Goal: Check status: Check status

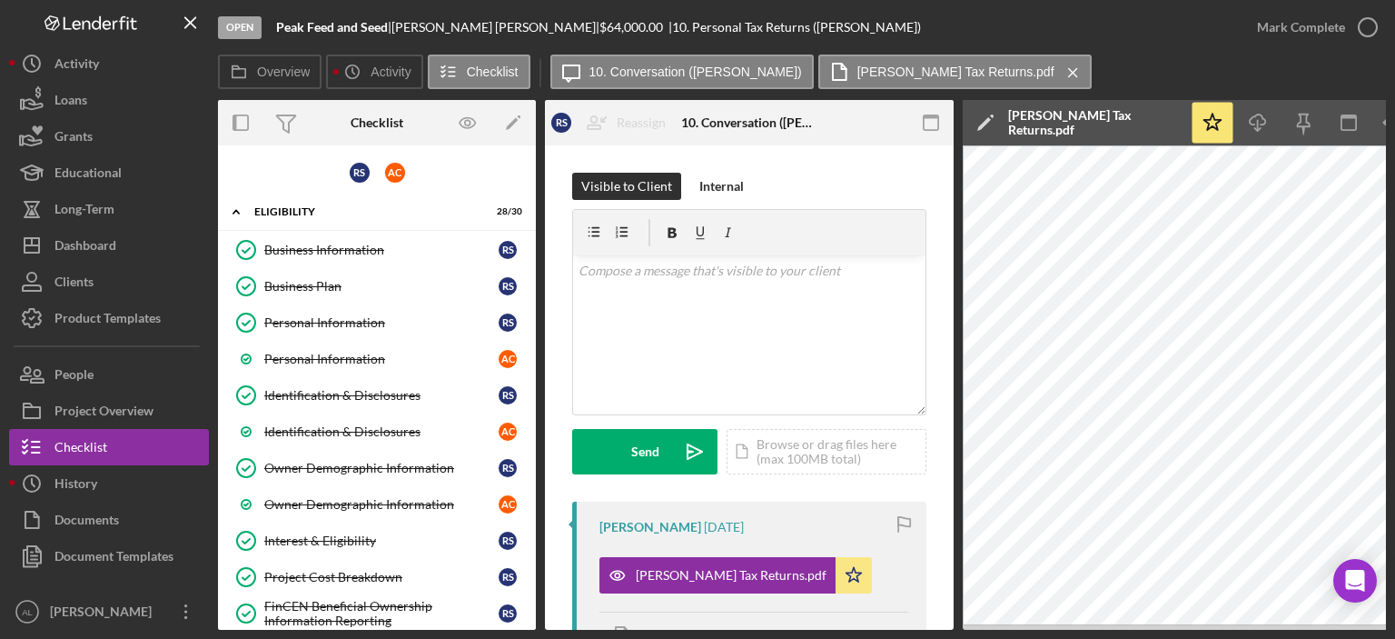
scroll to position [224, 0]
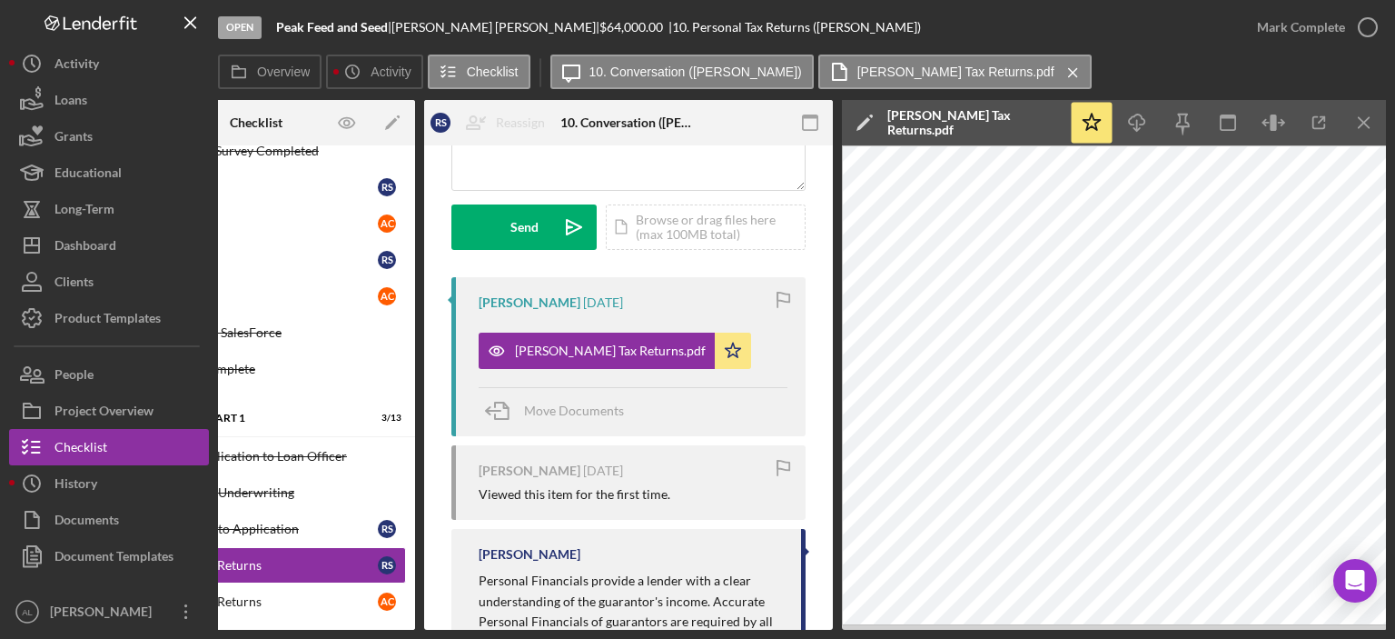
click at [146, 248] on button "Icon/Dashboard Dashboard" at bounding box center [109, 245] width 200 height 36
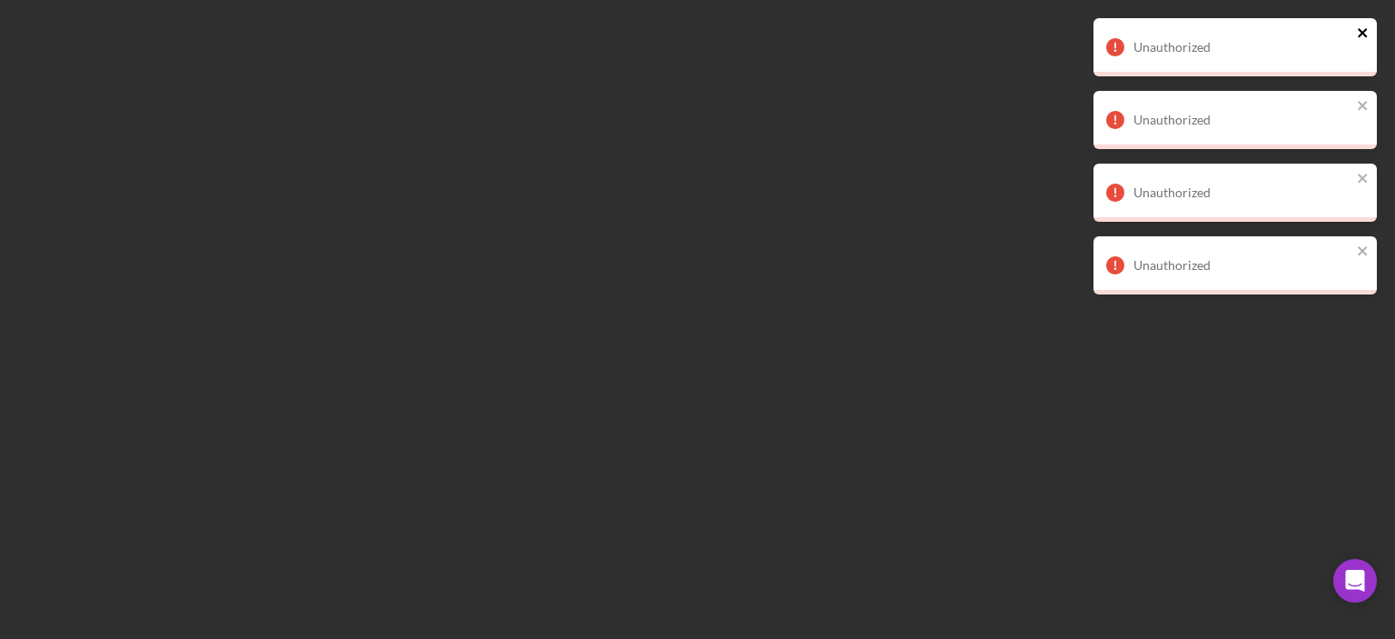
click at [1368, 25] on icon "close" at bounding box center [1363, 32] width 13 height 15
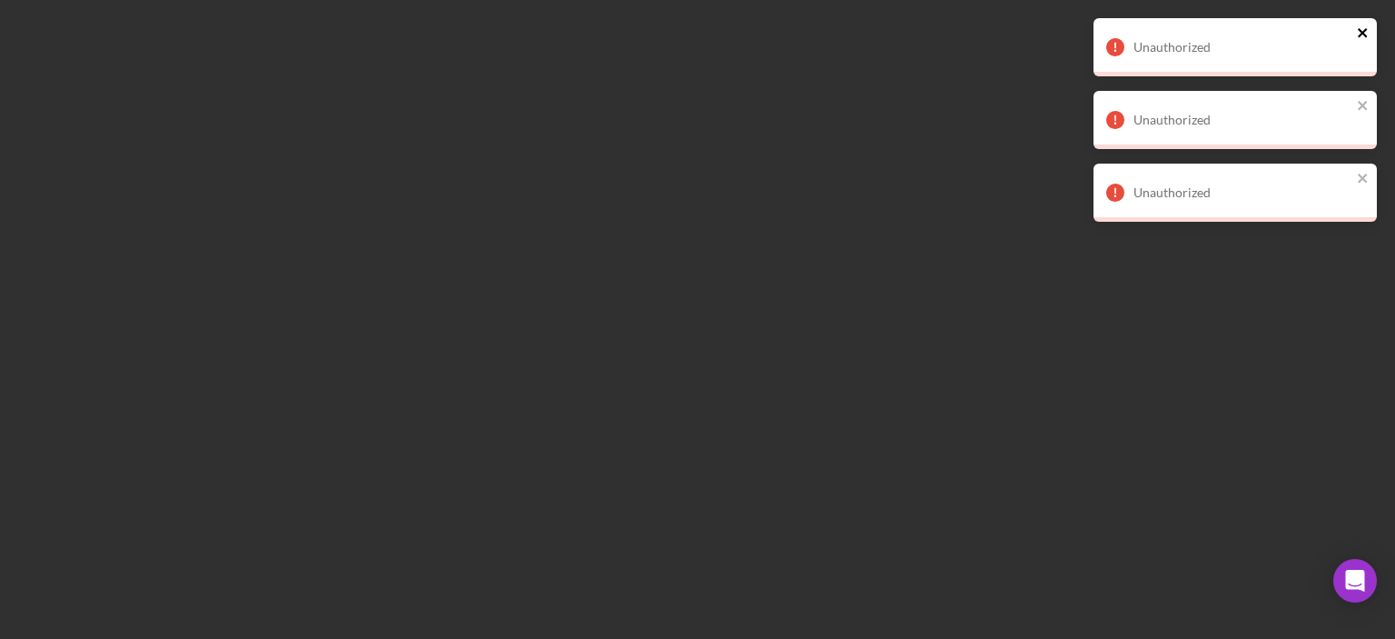
click at [1364, 25] on icon "close" at bounding box center [1363, 32] width 13 height 15
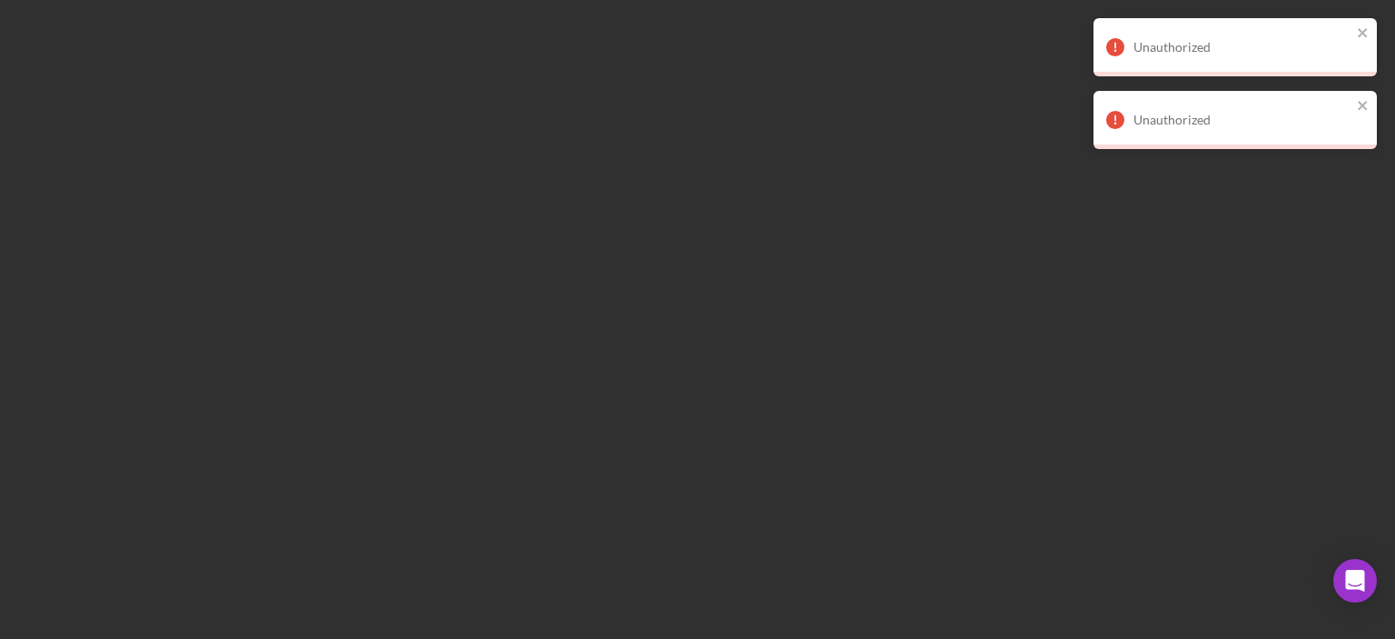
click at [1364, 25] on div "Unauthorized Unauthorized Unauthorized" at bounding box center [1235, 91] width 291 height 153
click at [1364, 25] on icon "close" at bounding box center [1363, 32] width 13 height 15
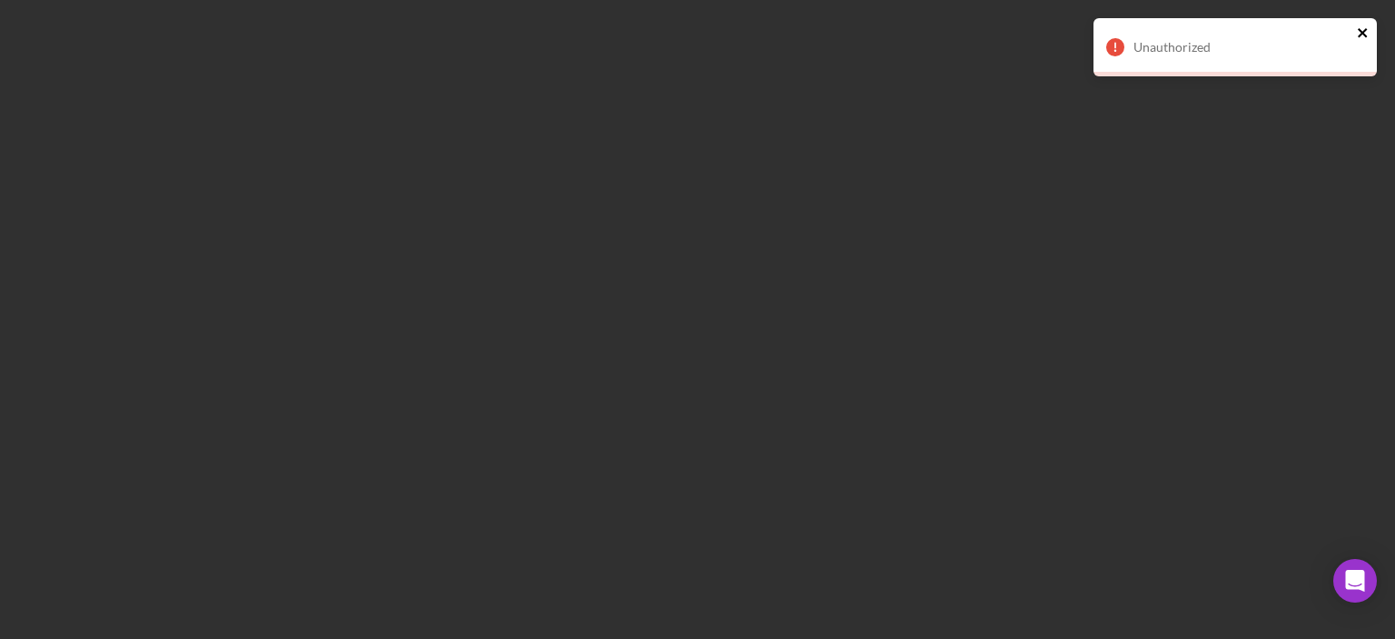
click at [1364, 25] on icon "close" at bounding box center [1363, 32] width 13 height 15
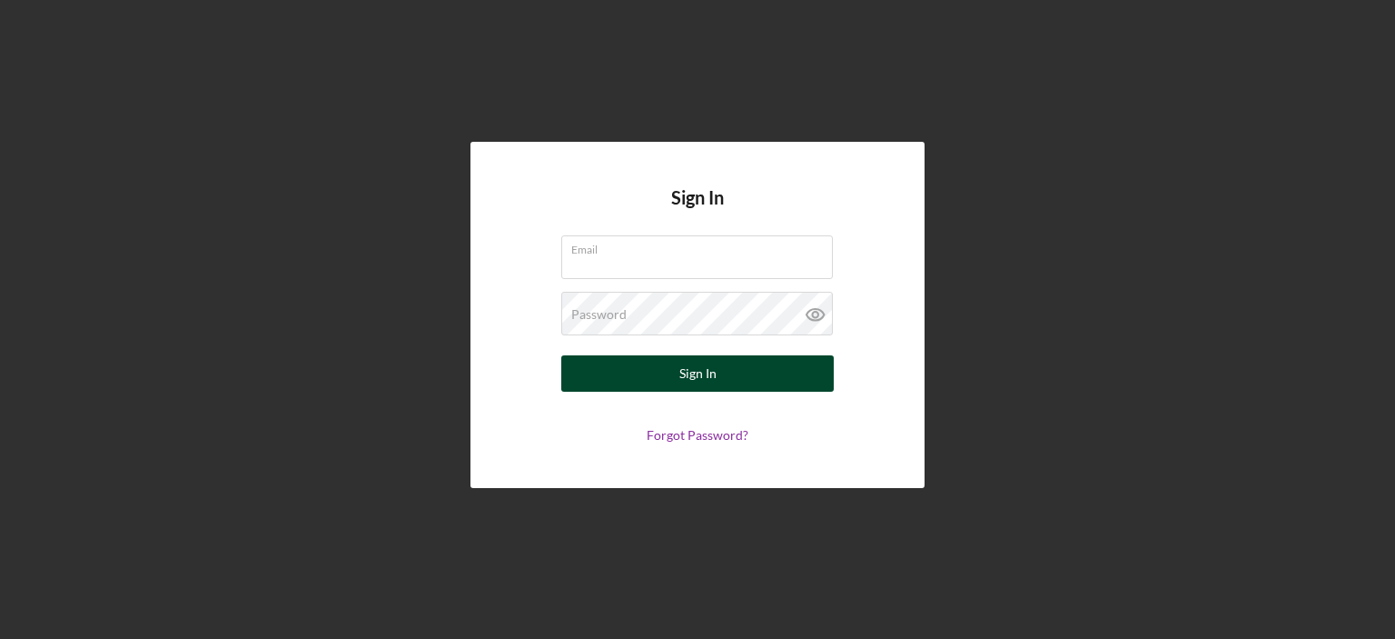
type input "[EMAIL_ADDRESS][DOMAIN_NAME]"
click at [694, 376] on div "Sign In" at bounding box center [698, 373] width 37 height 36
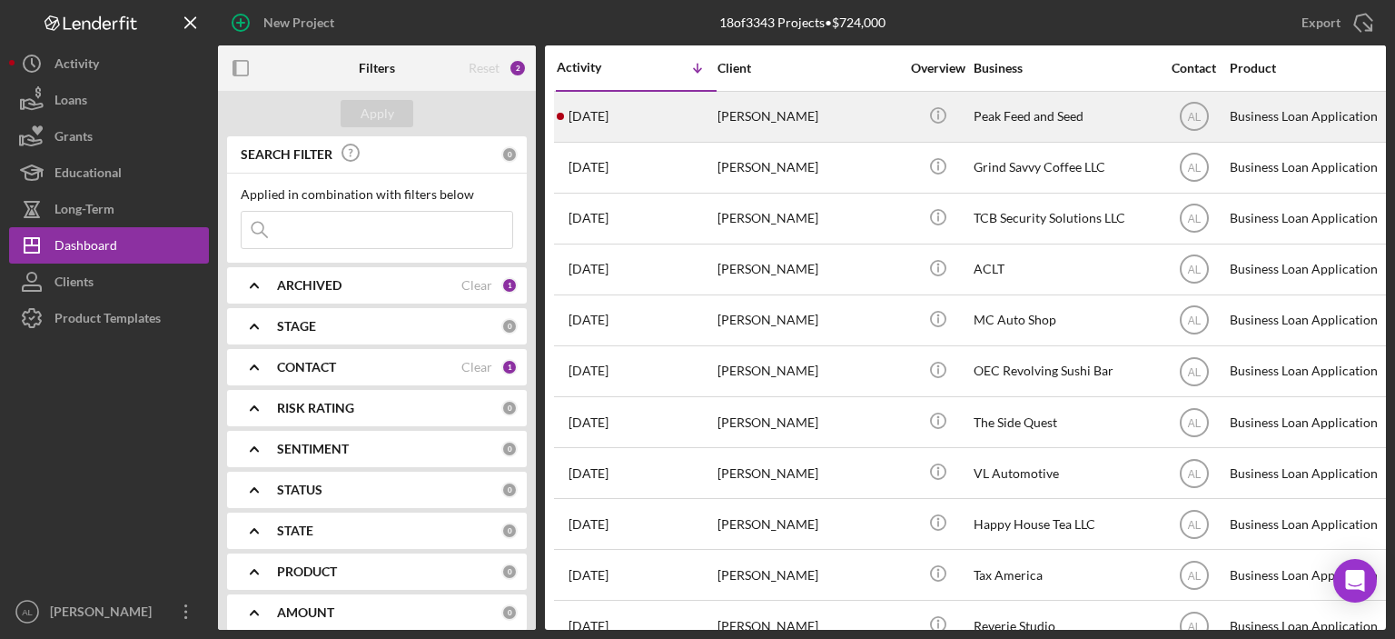
click at [757, 107] on div "[PERSON_NAME]" at bounding box center [809, 117] width 182 height 48
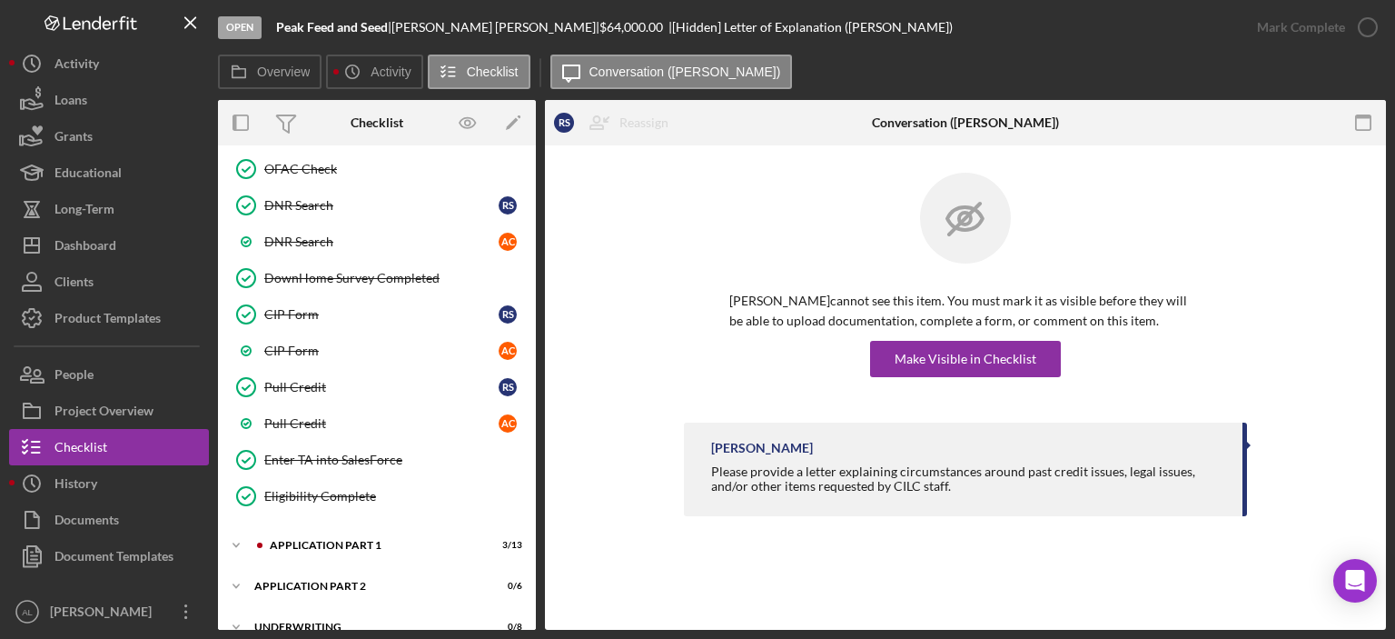
scroll to position [943, 0]
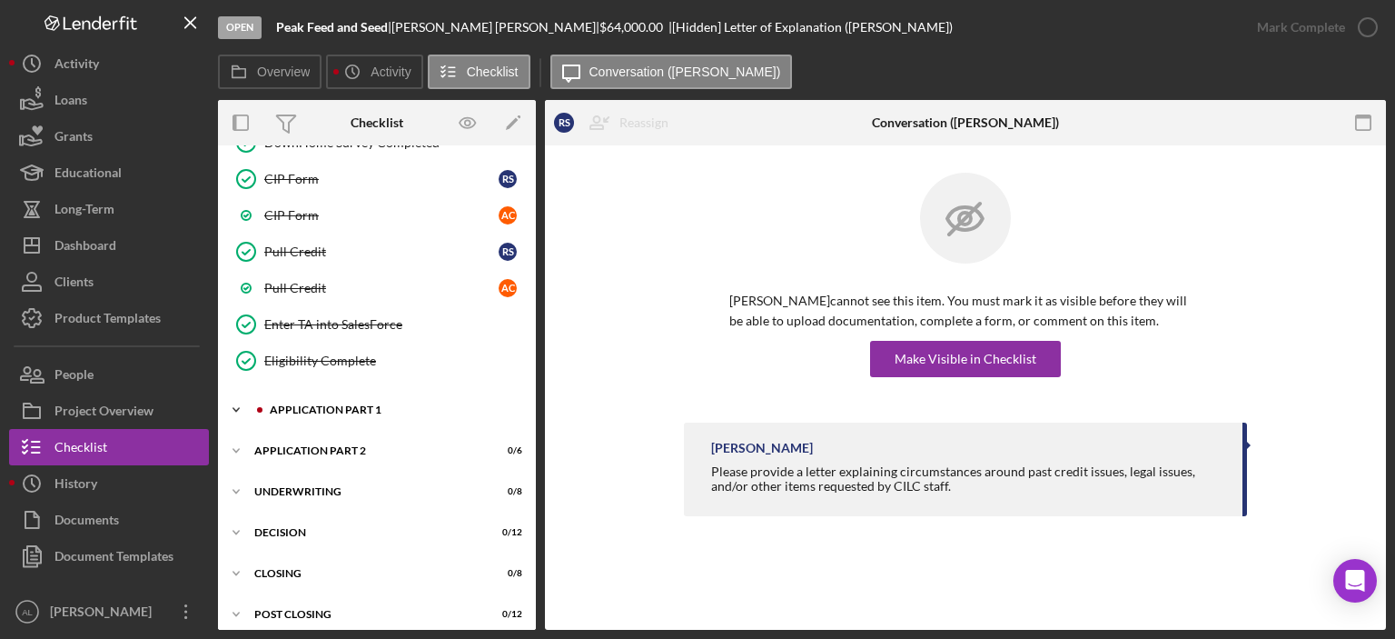
click at [359, 404] on div "Application Part 1" at bounding box center [391, 409] width 243 height 11
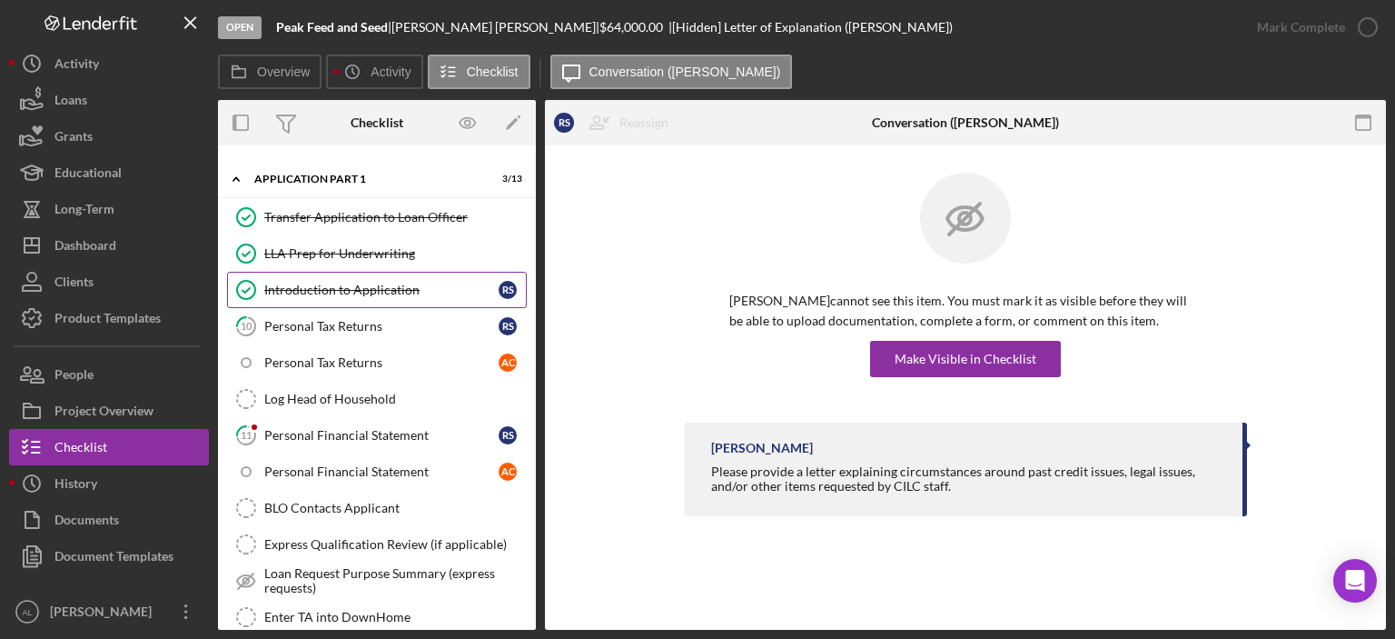
scroll to position [1178, 0]
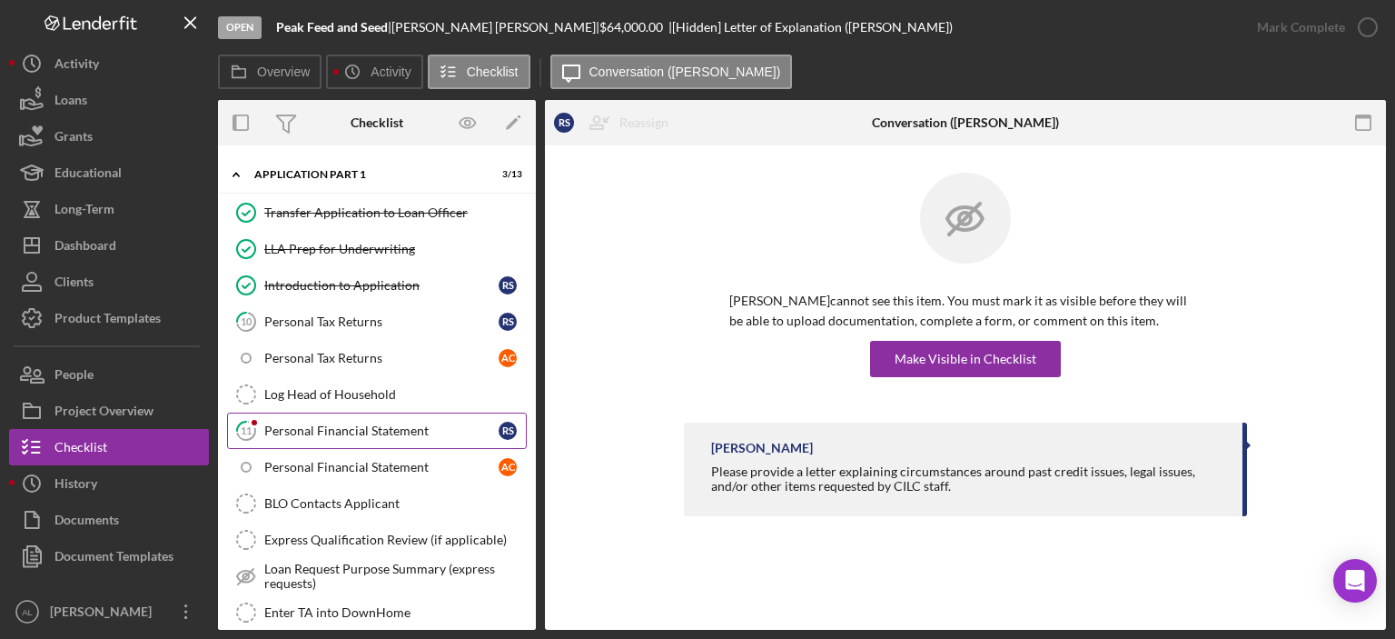
click at [363, 423] on div "Personal Financial Statement" at bounding box center [381, 430] width 234 height 15
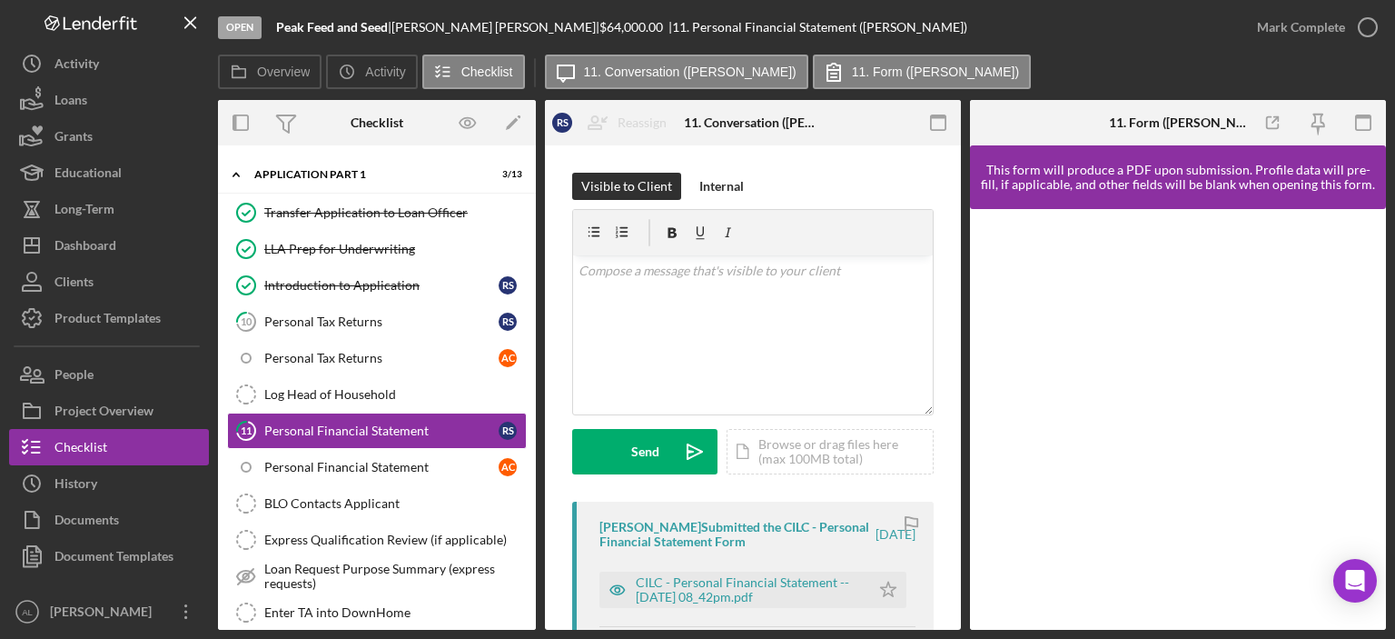
scroll to position [265, 0]
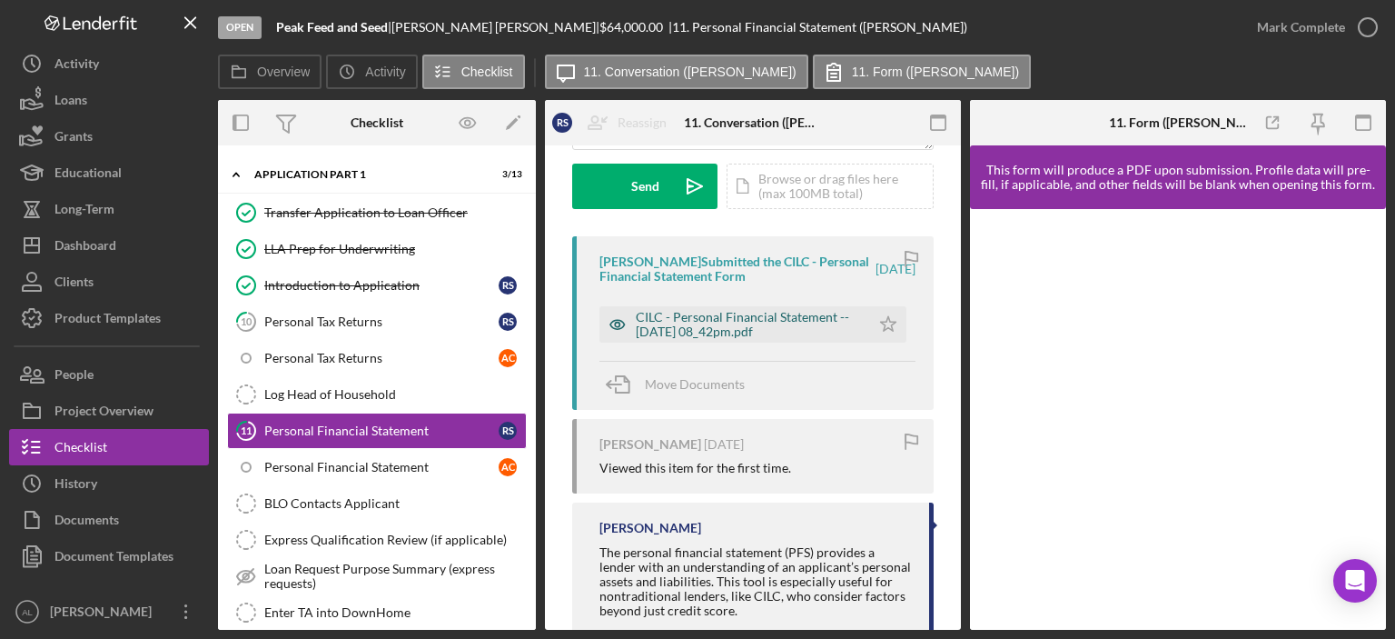
click at [715, 326] on div "CILC - Personal Financial Statement -- 2025-08-08 08_42pm.pdf" at bounding box center [748, 324] width 225 height 29
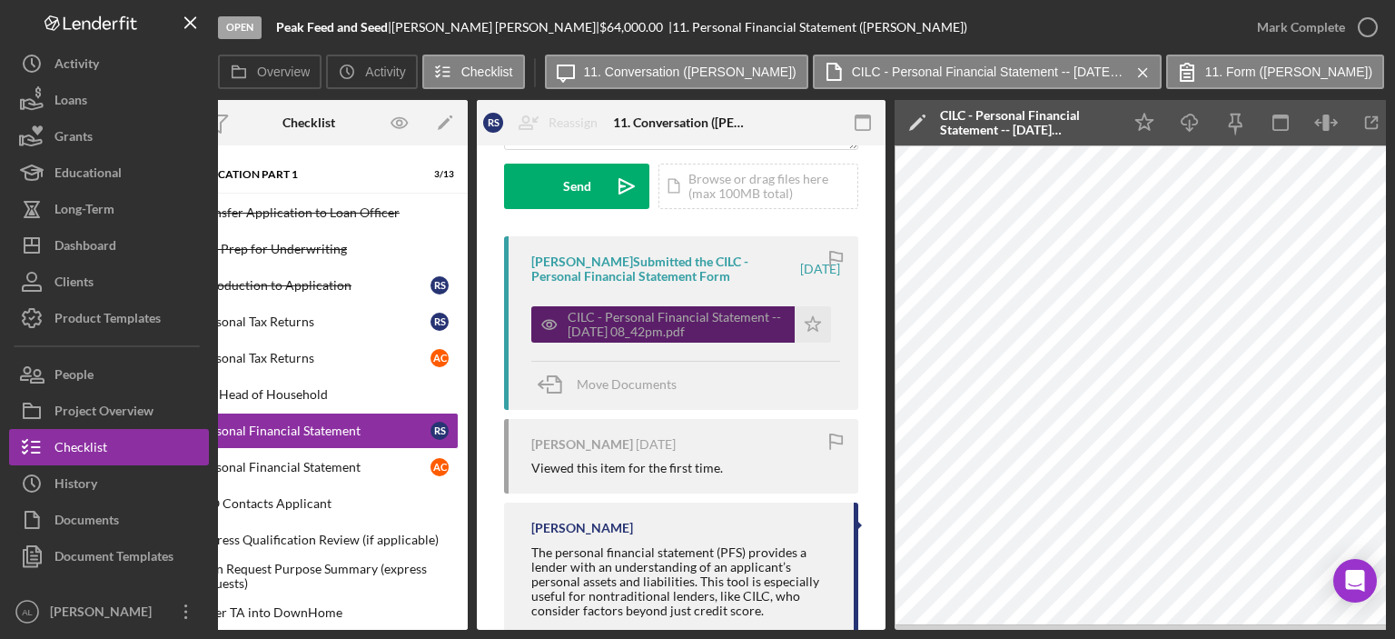
scroll to position [0, 69]
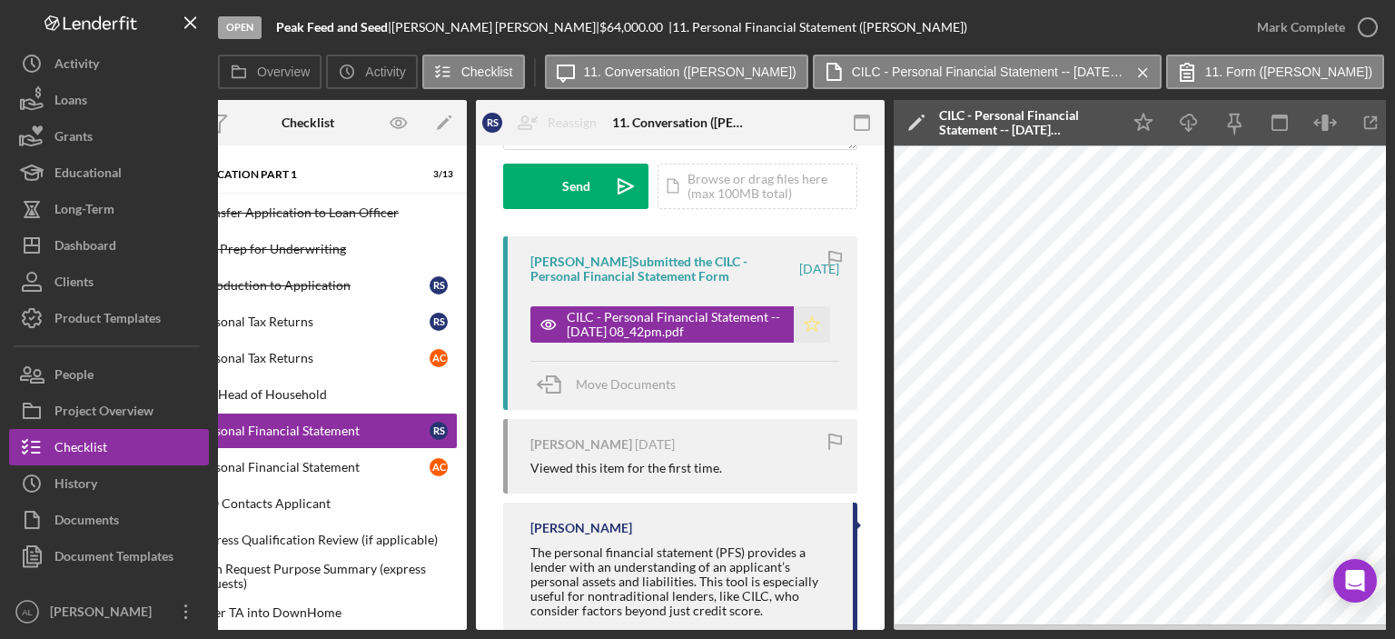
click at [799, 333] on icon "Icon/Star" at bounding box center [812, 324] width 36 height 36
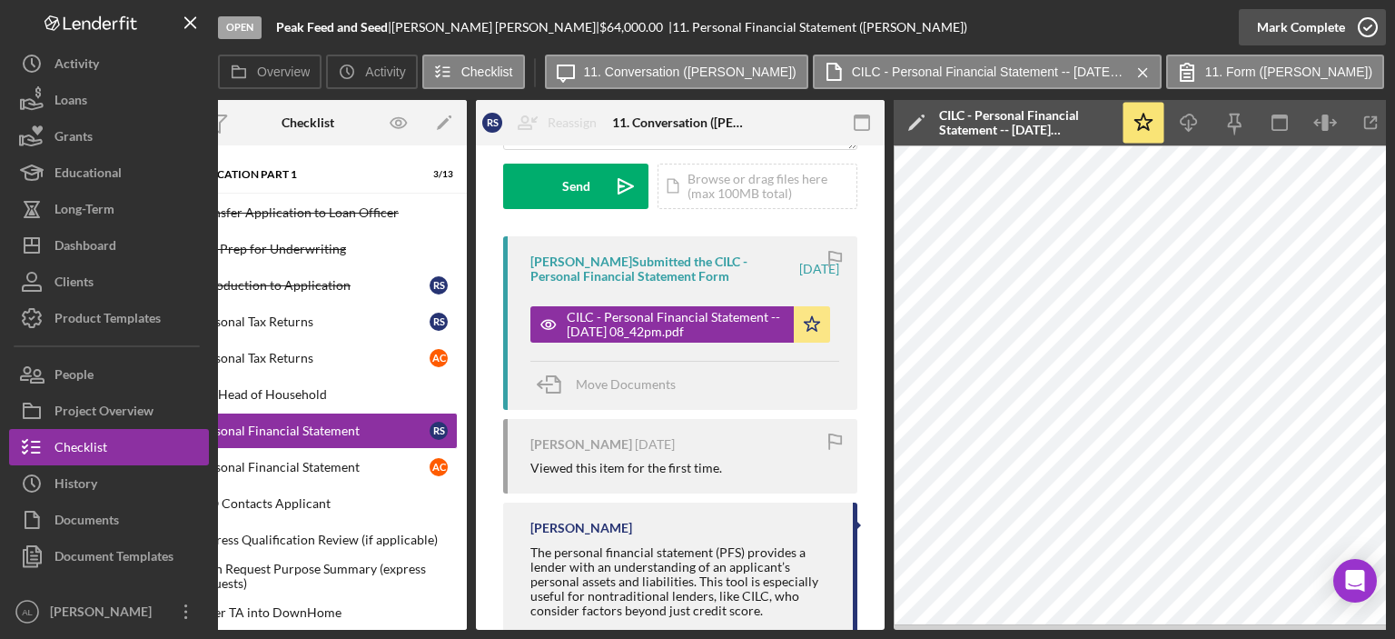
click at [1364, 35] on icon "button" at bounding box center [1367, 27] width 45 height 45
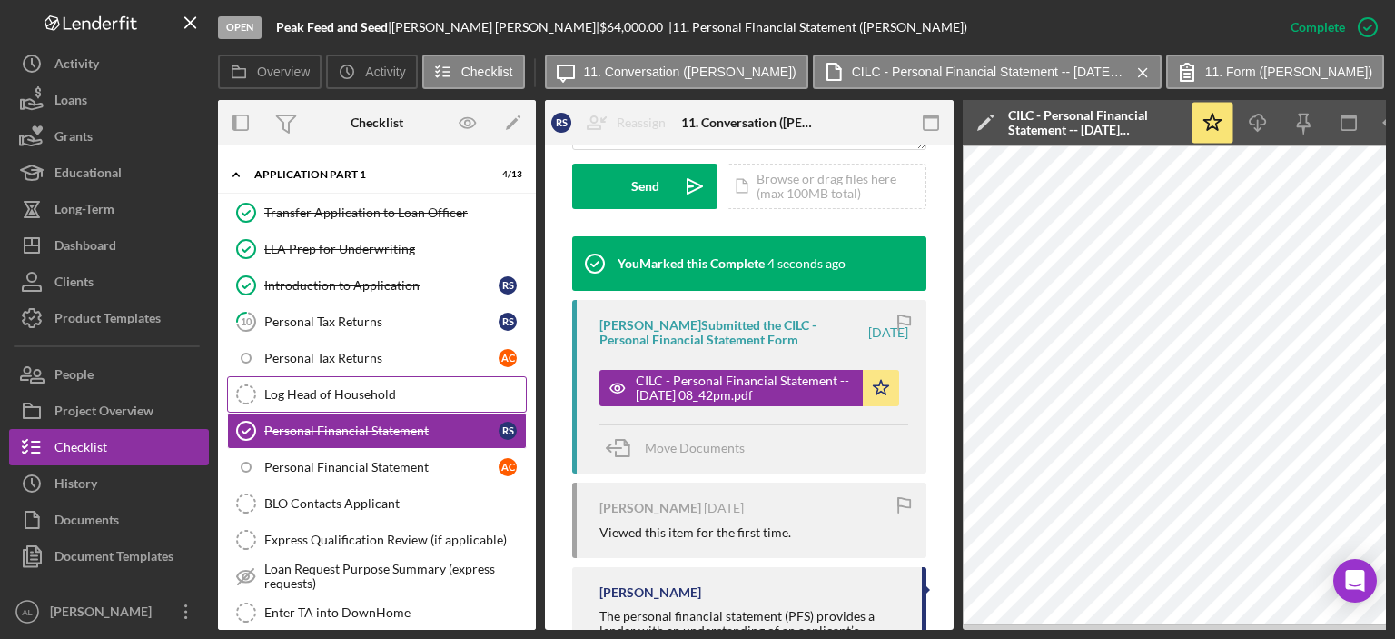
scroll to position [1425, 0]
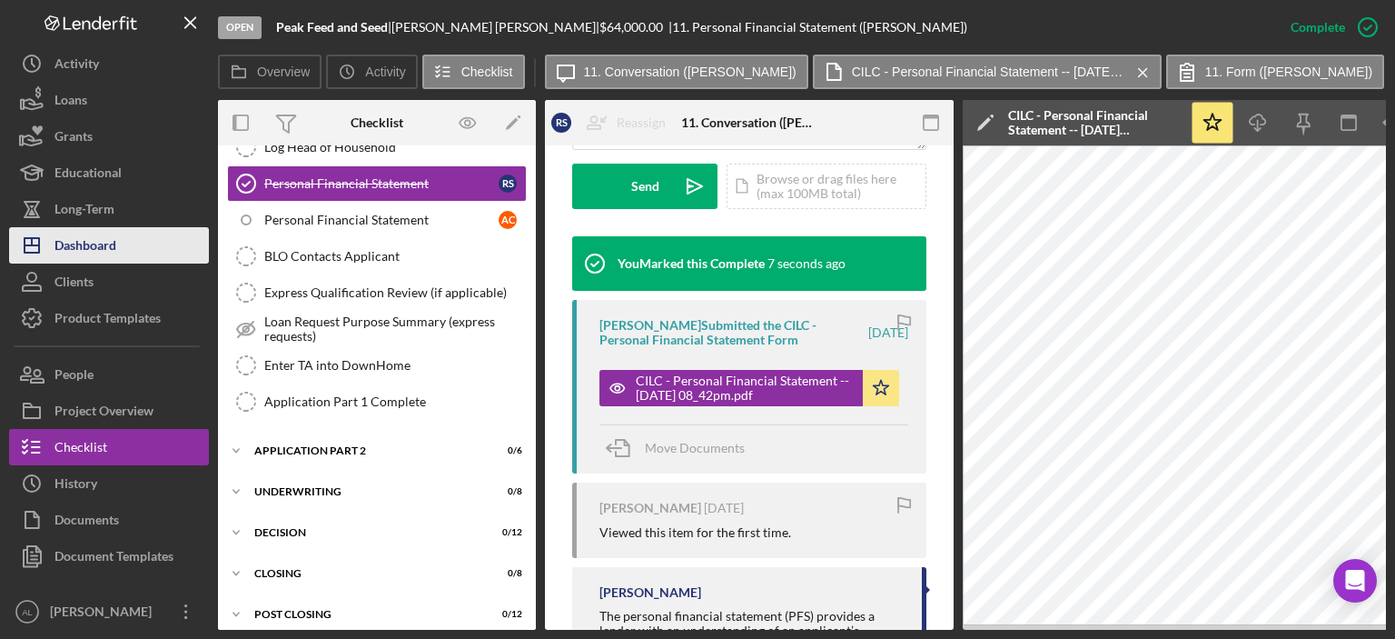
click at [141, 246] on button "Icon/Dashboard Dashboard" at bounding box center [109, 245] width 200 height 36
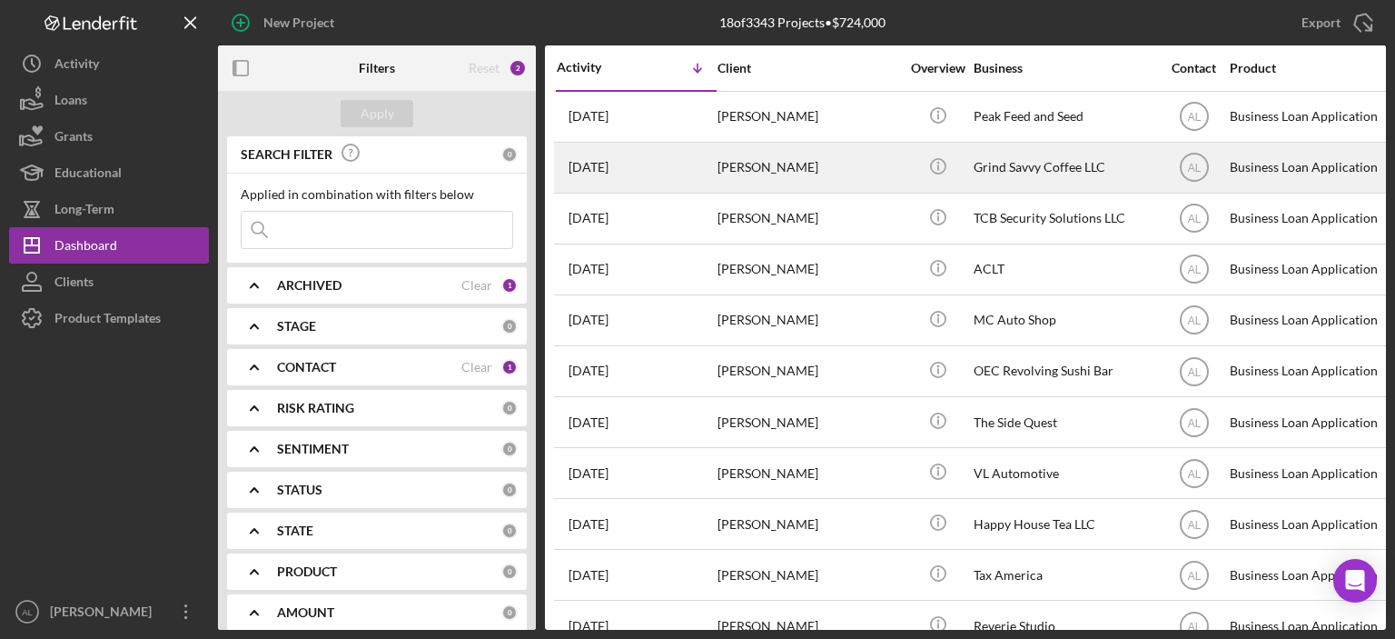
click at [661, 164] on div "3 days ago Autumn Kruzick" at bounding box center [636, 168] width 159 height 48
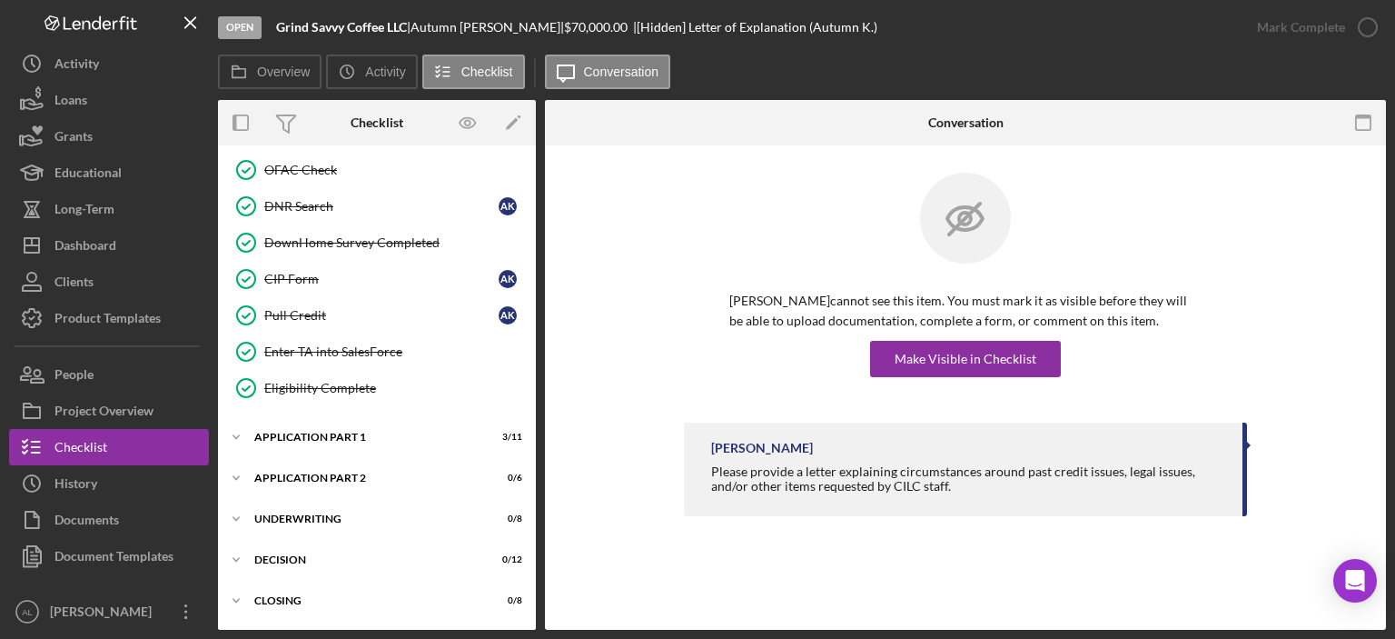
scroll to position [616, 0]
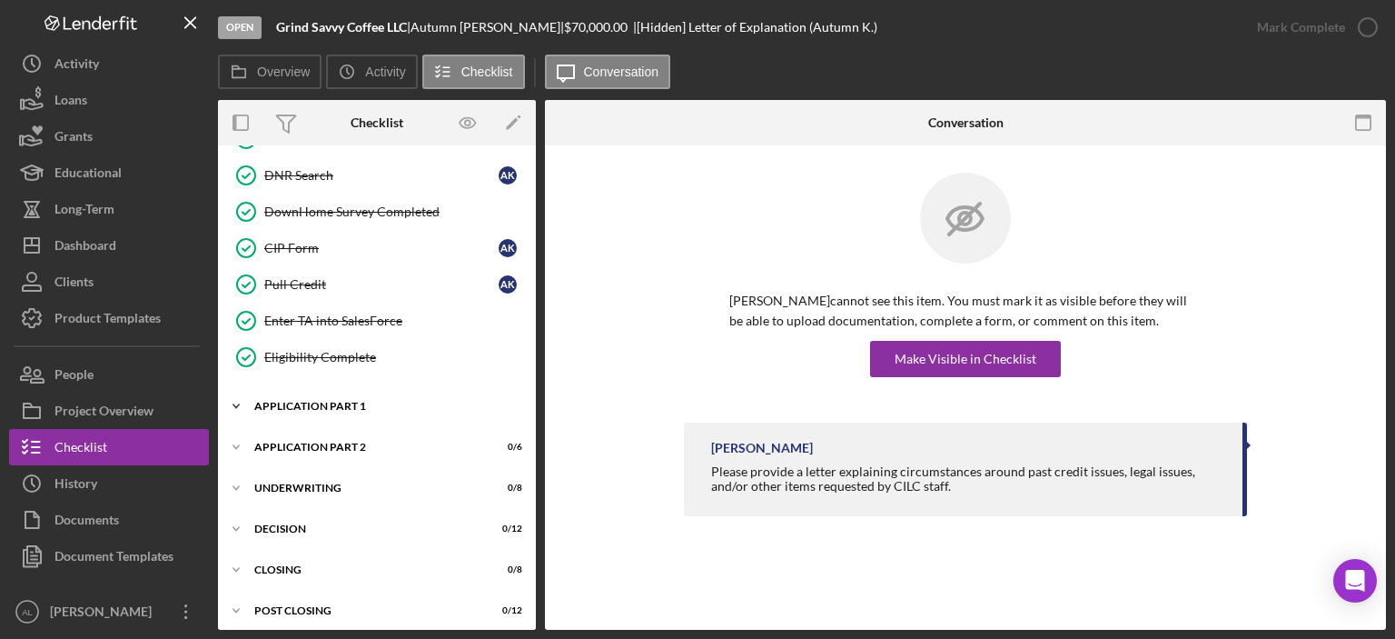
click at [387, 414] on div "Icon/Expander Application Part 1 3 / 11" at bounding box center [377, 406] width 318 height 36
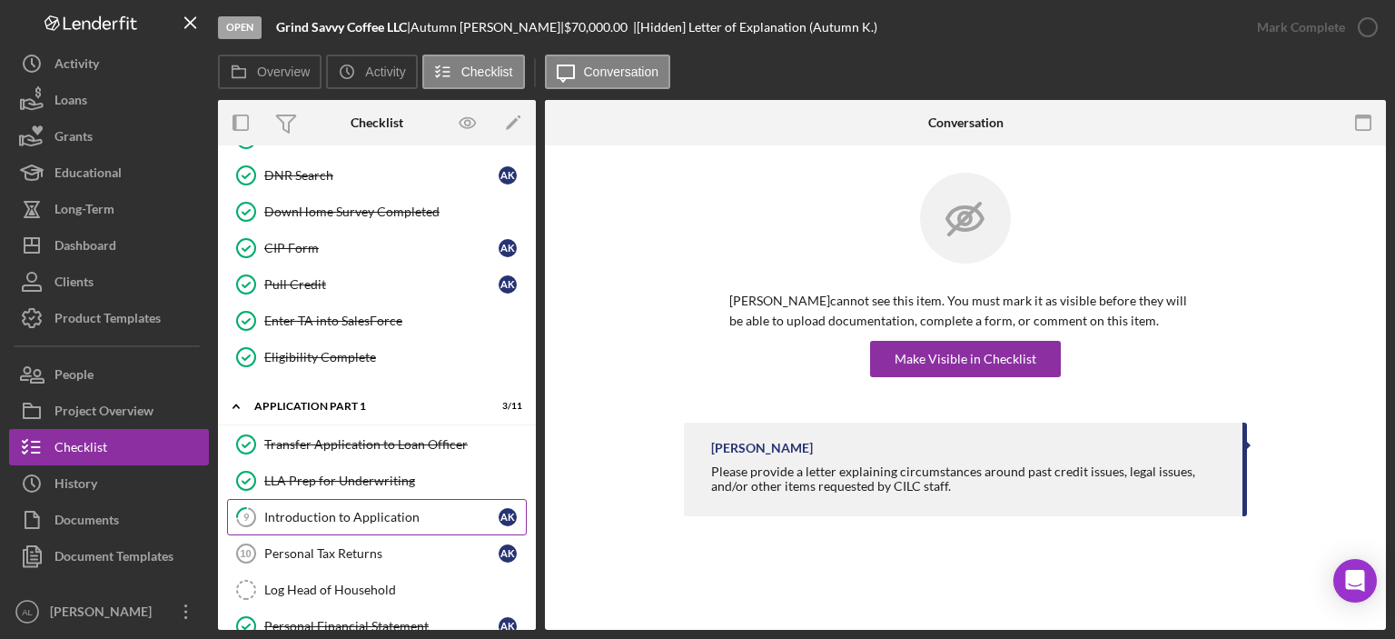
click at [378, 510] on div "Introduction to Application" at bounding box center [381, 517] width 234 height 15
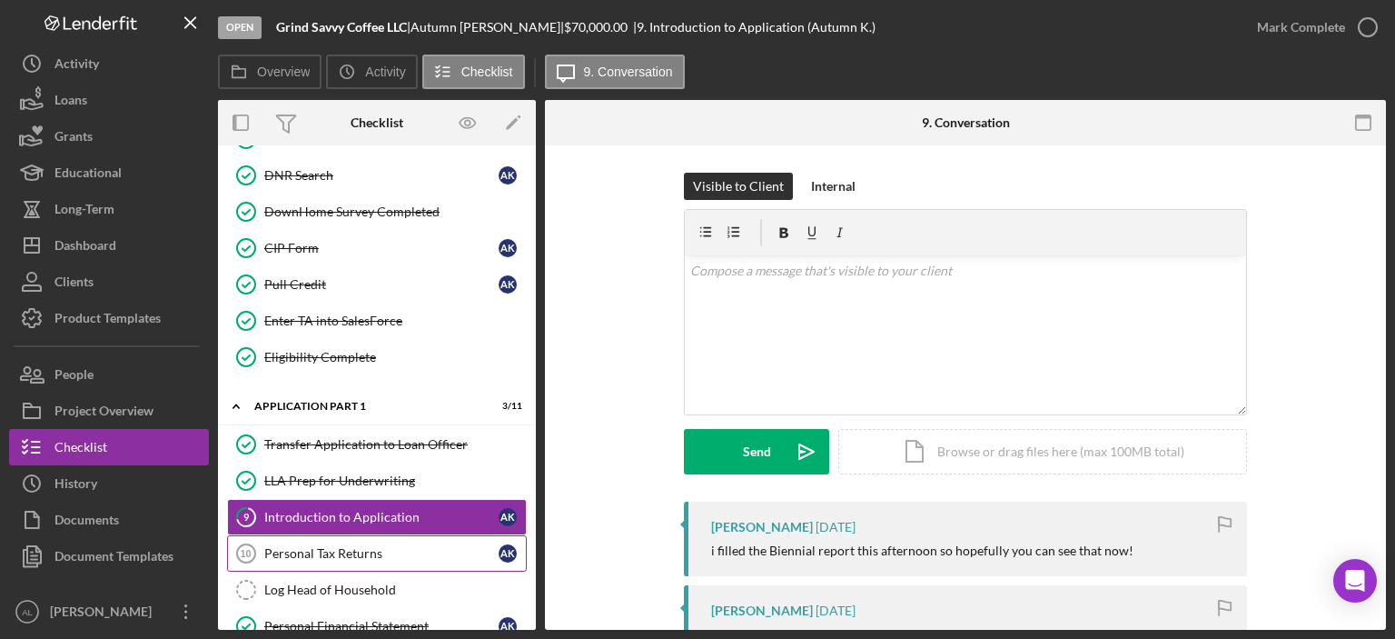
click at [393, 546] on div "Personal Tax Returns" at bounding box center [381, 553] width 234 height 15
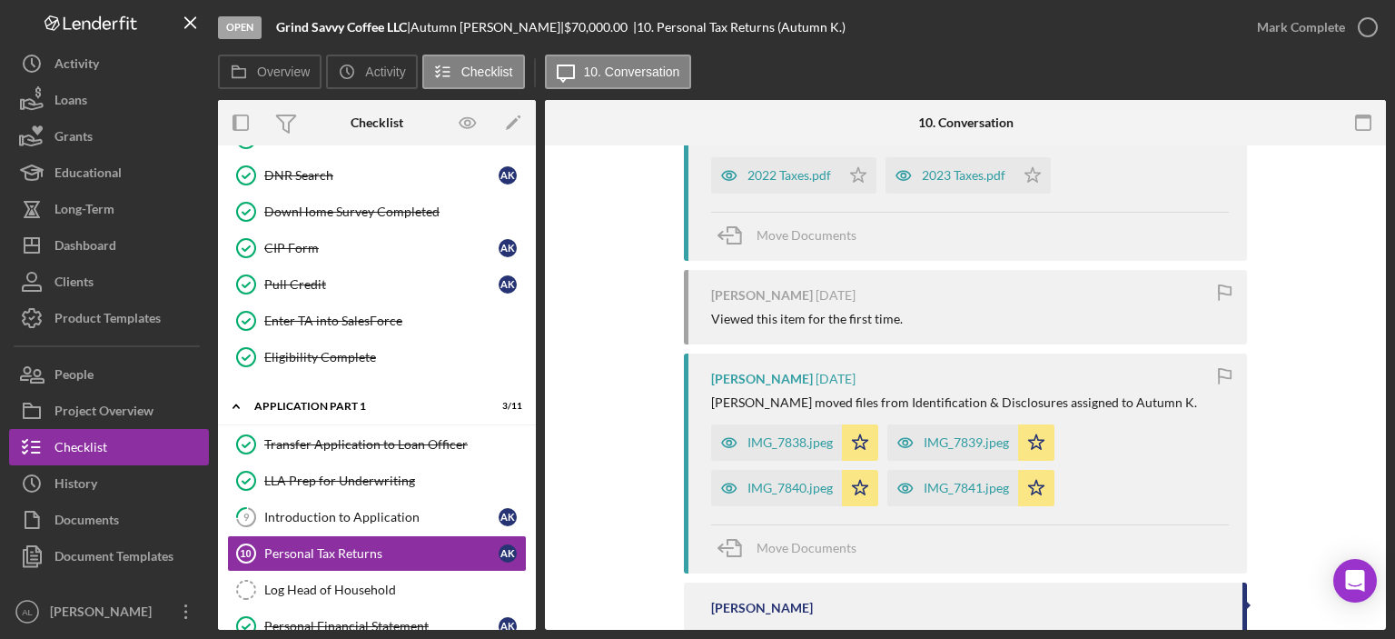
scroll to position [398, 0]
click at [763, 446] on div "IMG_7838.jpeg" at bounding box center [790, 444] width 85 height 15
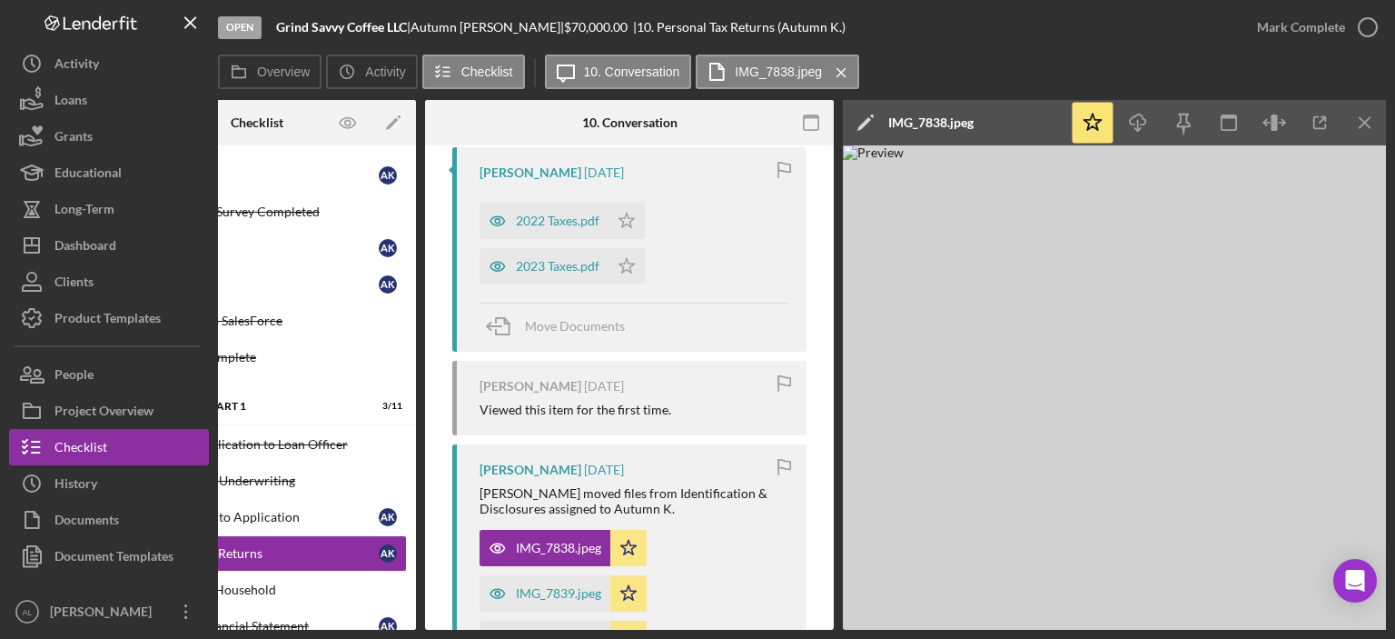
scroll to position [356, 0]
click at [620, 266] on icon "Icon/Star" at bounding box center [627, 264] width 36 height 36
click at [628, 213] on polygon "button" at bounding box center [627, 218] width 15 height 15
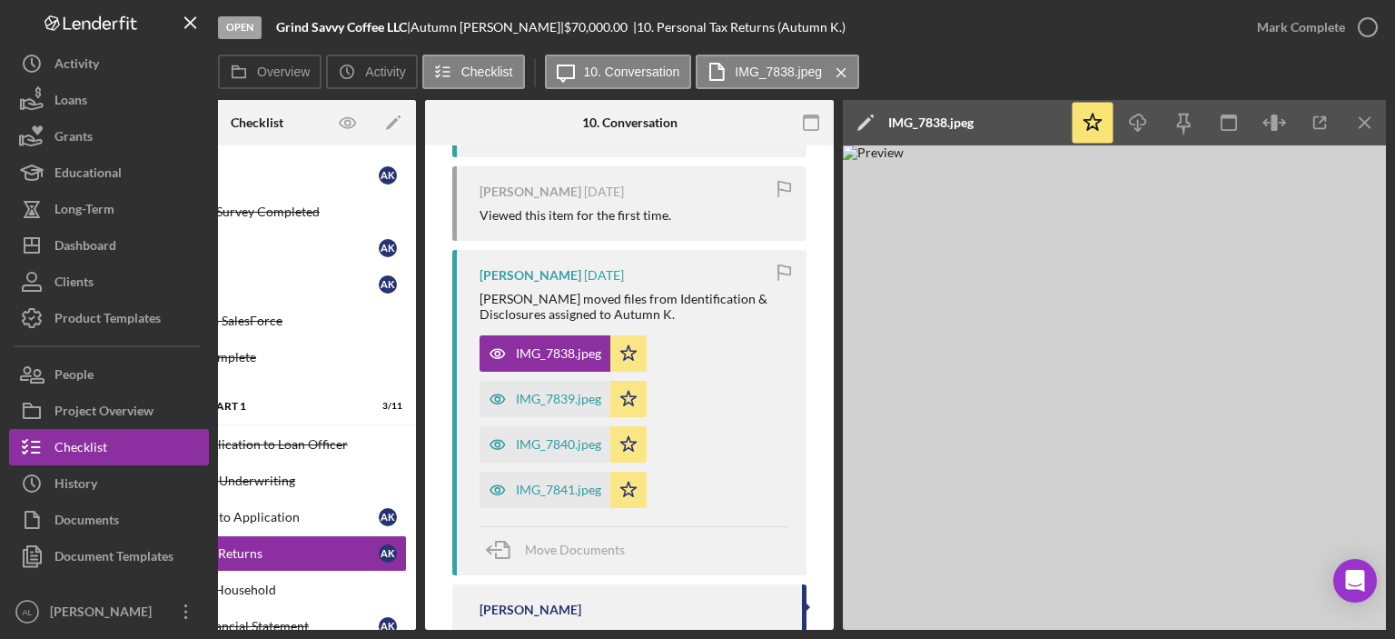
scroll to position [716, 0]
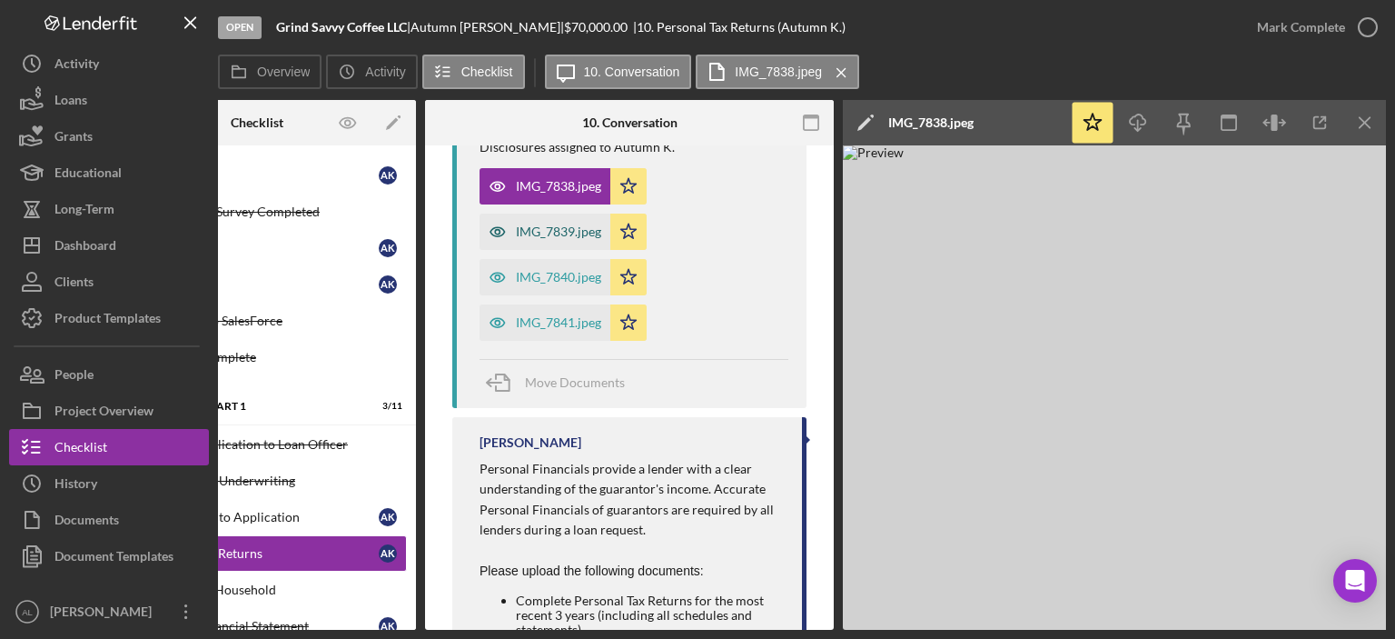
click at [525, 235] on div "IMG_7839.jpeg" at bounding box center [558, 231] width 85 height 15
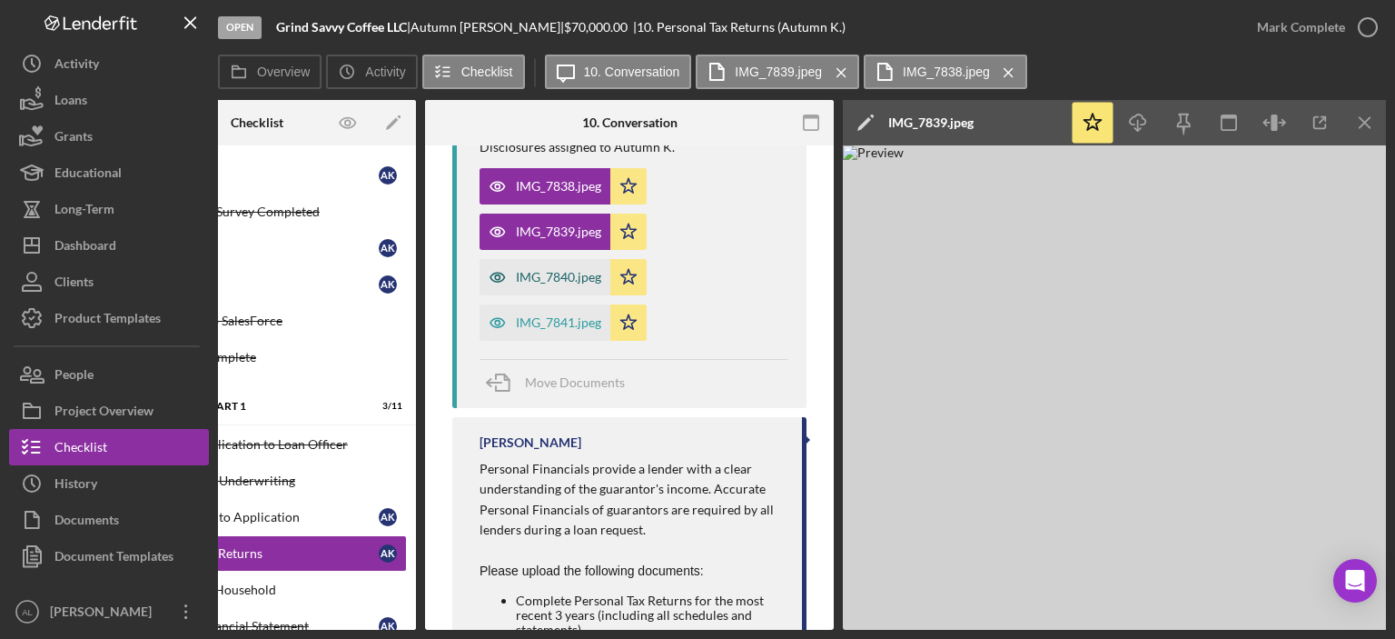
click at [569, 280] on div "IMG_7840.jpeg" at bounding box center [558, 277] width 85 height 15
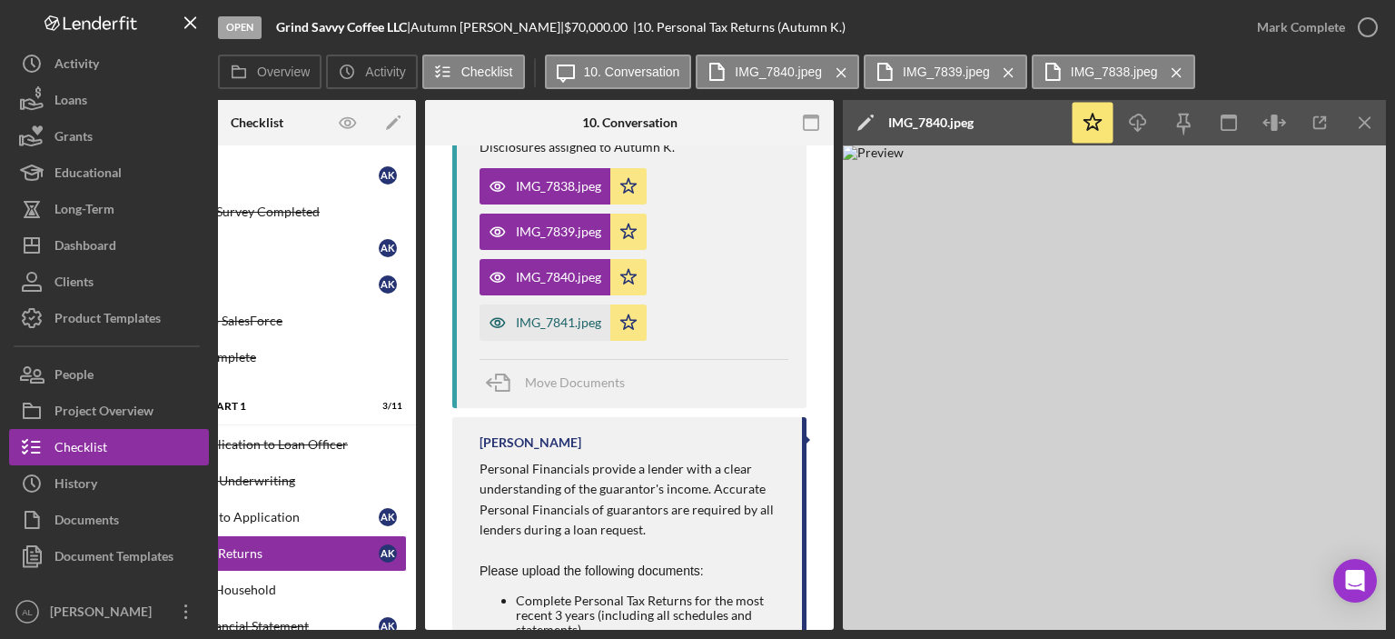
click at [574, 323] on div "IMG_7841.jpeg" at bounding box center [558, 322] width 85 height 15
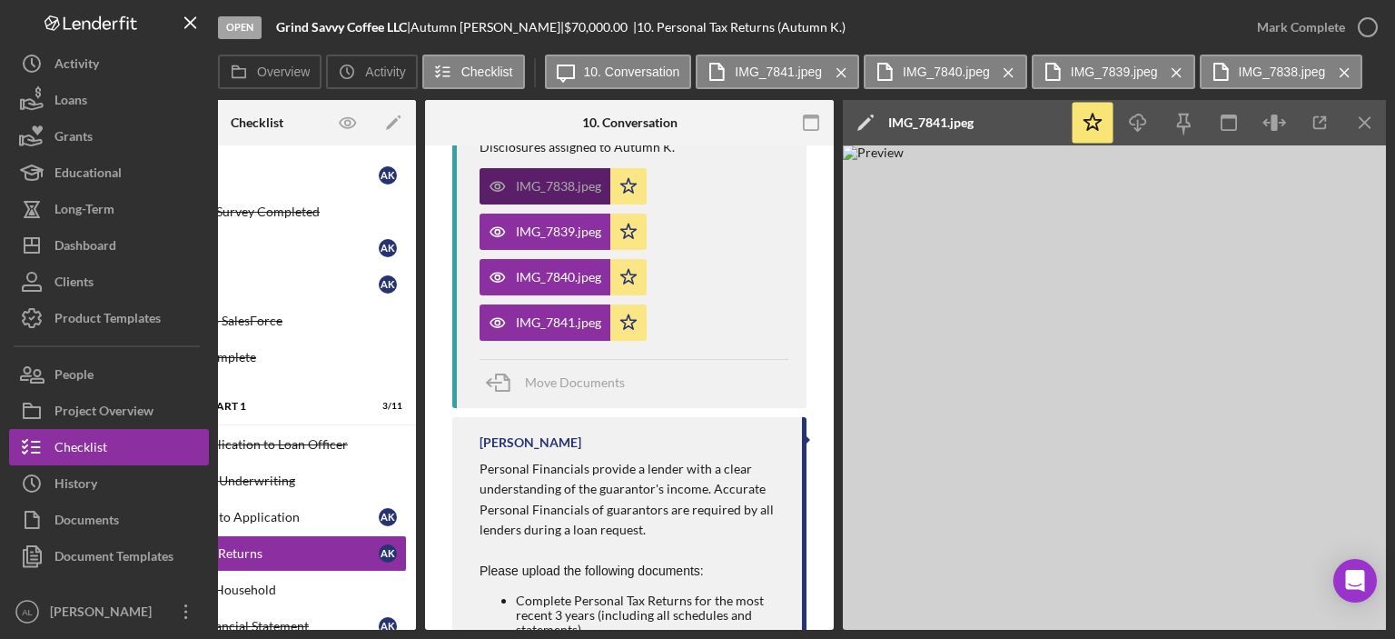
click at [567, 184] on div "IMG_7838.jpeg" at bounding box center [558, 186] width 85 height 15
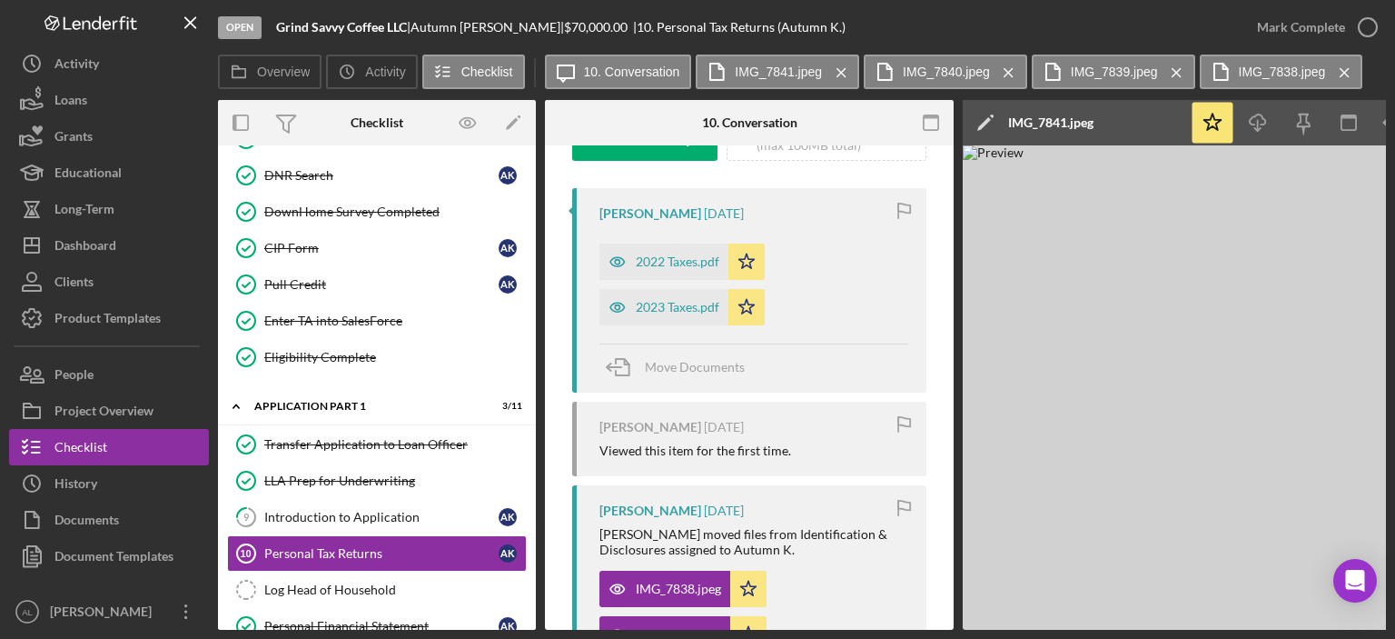
scroll to position [310, 0]
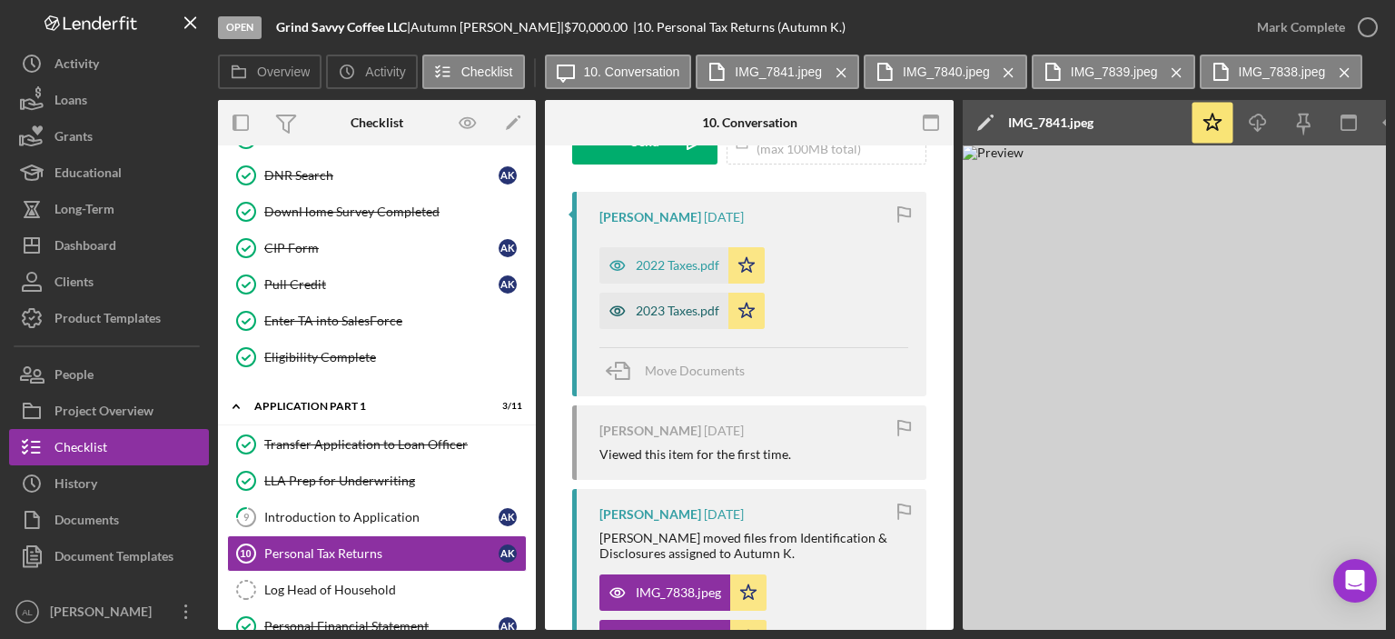
click at [689, 310] on div "2023 Taxes.pdf" at bounding box center [678, 310] width 84 height 15
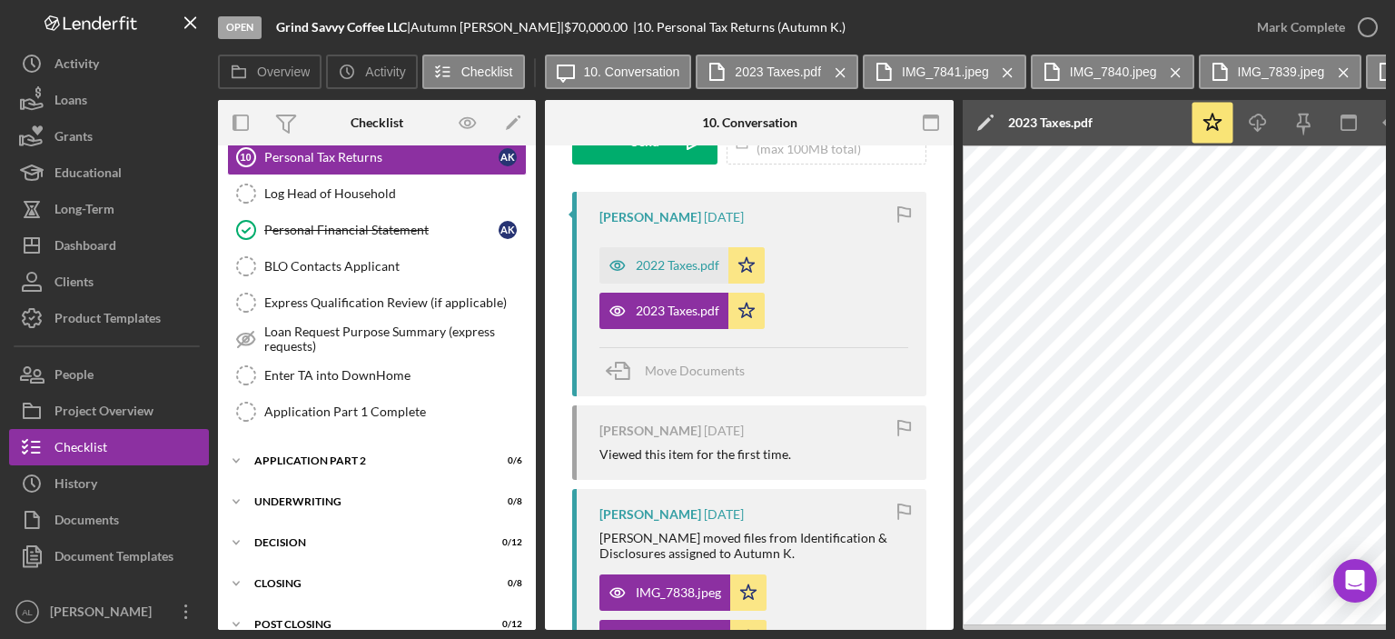
scroll to position [1013, 0]
click at [116, 250] on div "Dashboard" at bounding box center [86, 247] width 62 height 41
